Goal: Task Accomplishment & Management: Complete application form

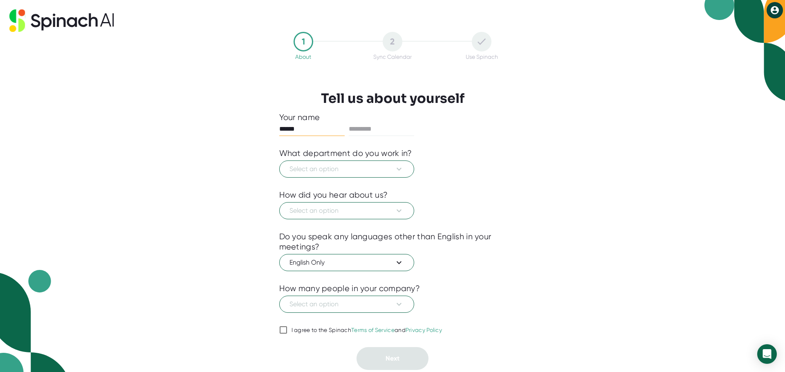
type input "******"
type input "*"
type input "*******"
click at [371, 173] on span "Select an option" at bounding box center [346, 169] width 114 height 10
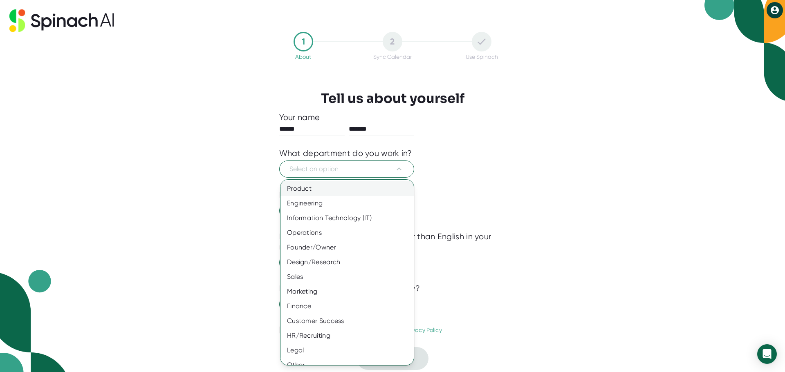
click at [333, 186] on div "Product" at bounding box center [349, 188] width 139 height 15
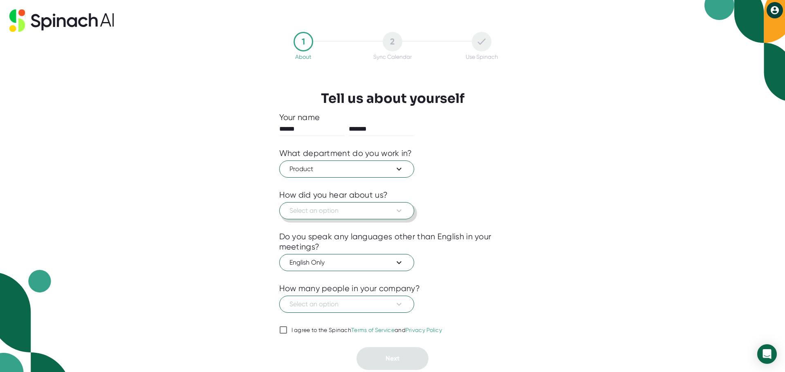
click at [367, 208] on span "Select an option" at bounding box center [346, 211] width 114 height 10
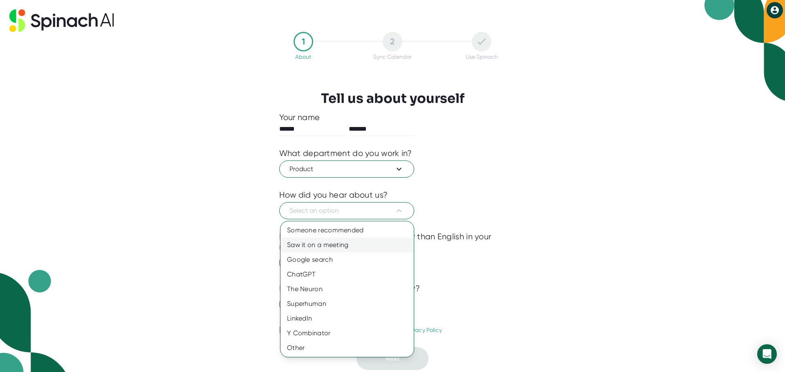
click at [358, 244] on div "Saw it on a meeting" at bounding box center [346, 245] width 133 height 15
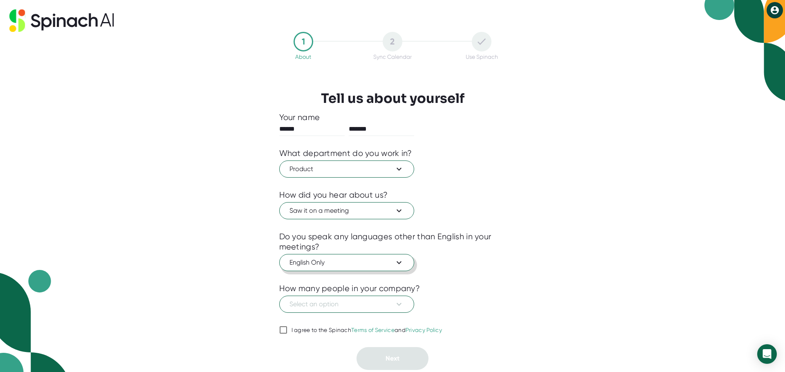
click at [366, 260] on span "English Only" at bounding box center [346, 263] width 114 height 10
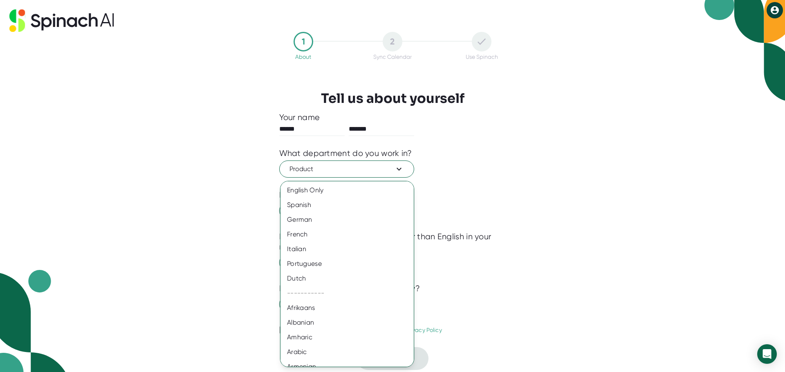
click at [474, 274] on div at bounding box center [392, 186] width 785 height 372
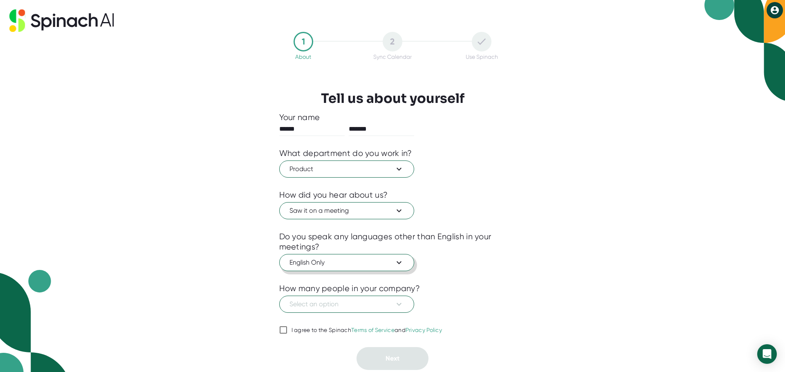
click at [400, 269] on button "English Only" at bounding box center [346, 262] width 135 height 17
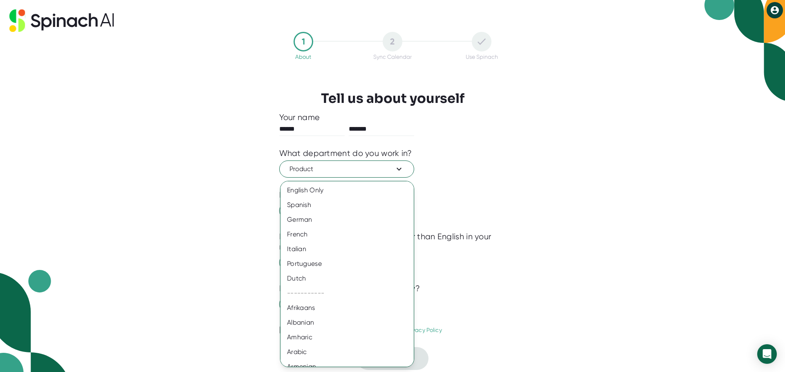
click at [489, 281] on div at bounding box center [392, 186] width 785 height 372
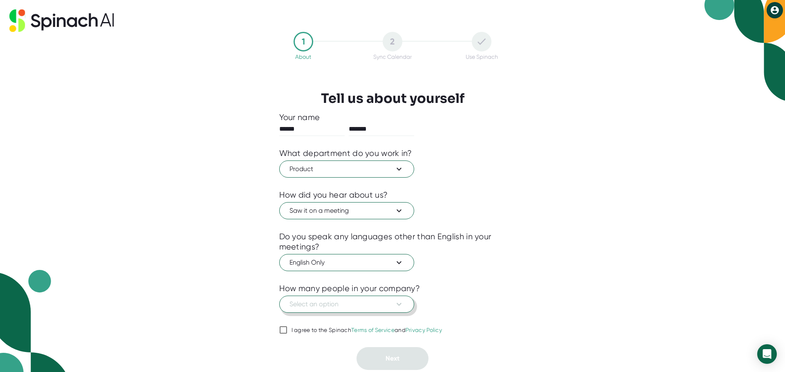
click at [405, 304] on button "Select an option" at bounding box center [346, 304] width 135 height 17
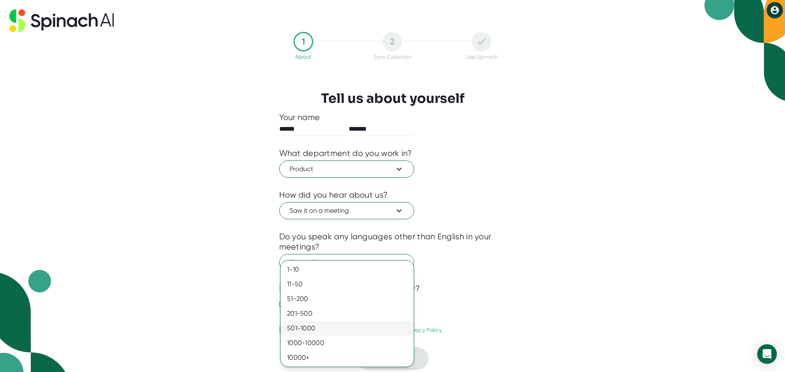
click at [358, 327] on div "501-1000" at bounding box center [346, 328] width 133 height 15
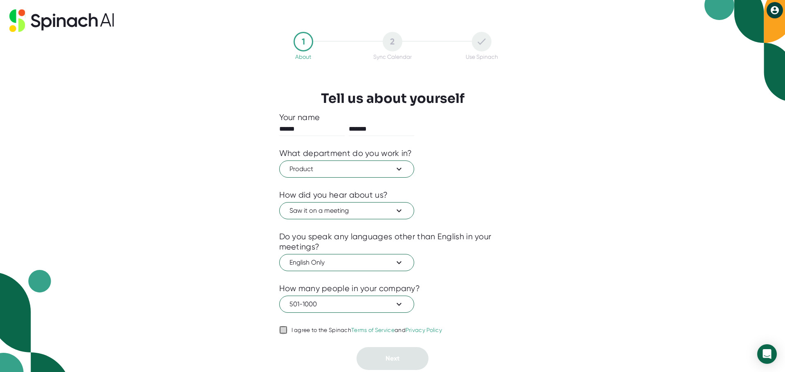
click at [282, 330] on input "I agree to the Spinach Terms of Service and Privacy Policy" at bounding box center [283, 330] width 8 height 10
checkbox input "true"
click at [412, 362] on button "Next" at bounding box center [392, 358] width 72 height 23
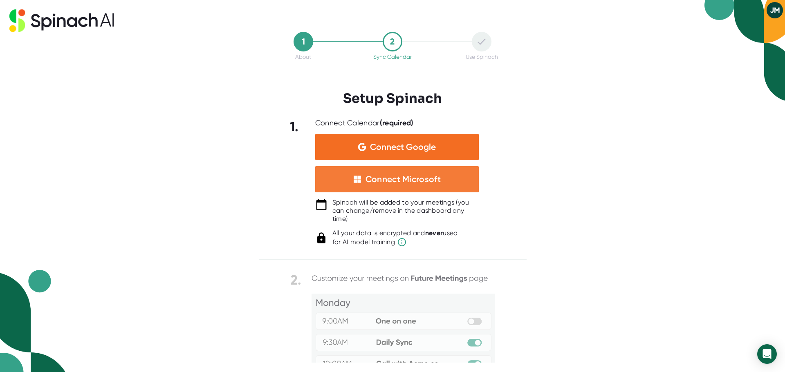
click at [409, 179] on div "Connect Microsoft" at bounding box center [402, 179] width 75 height 11
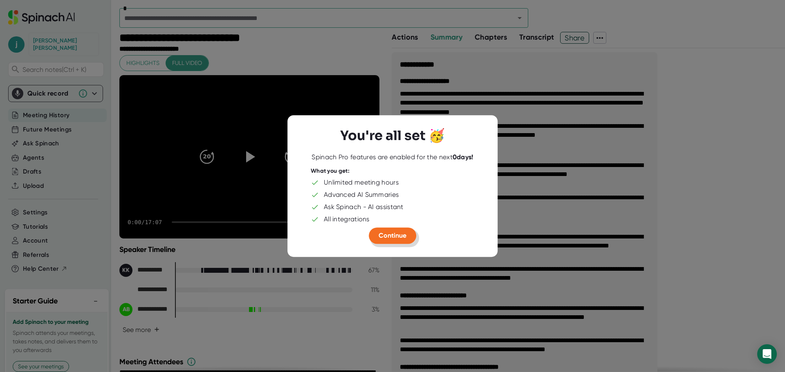
click at [398, 233] on span "Continue" at bounding box center [392, 236] width 28 height 8
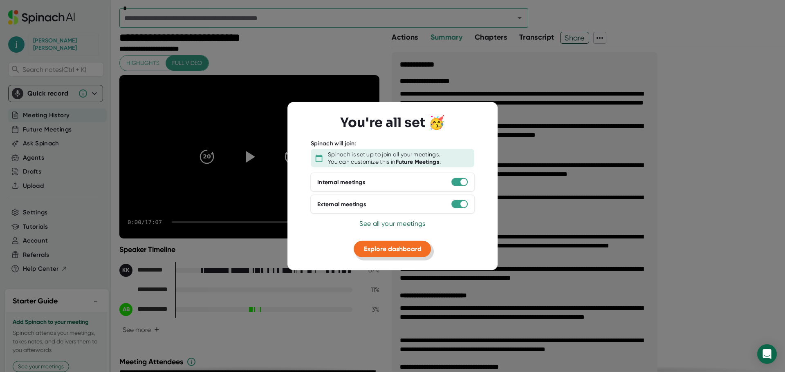
click at [396, 251] on span "Explore dashboard" at bounding box center [393, 249] width 58 height 8
